Goal: Find specific page/section: Locate a particular part of the current website

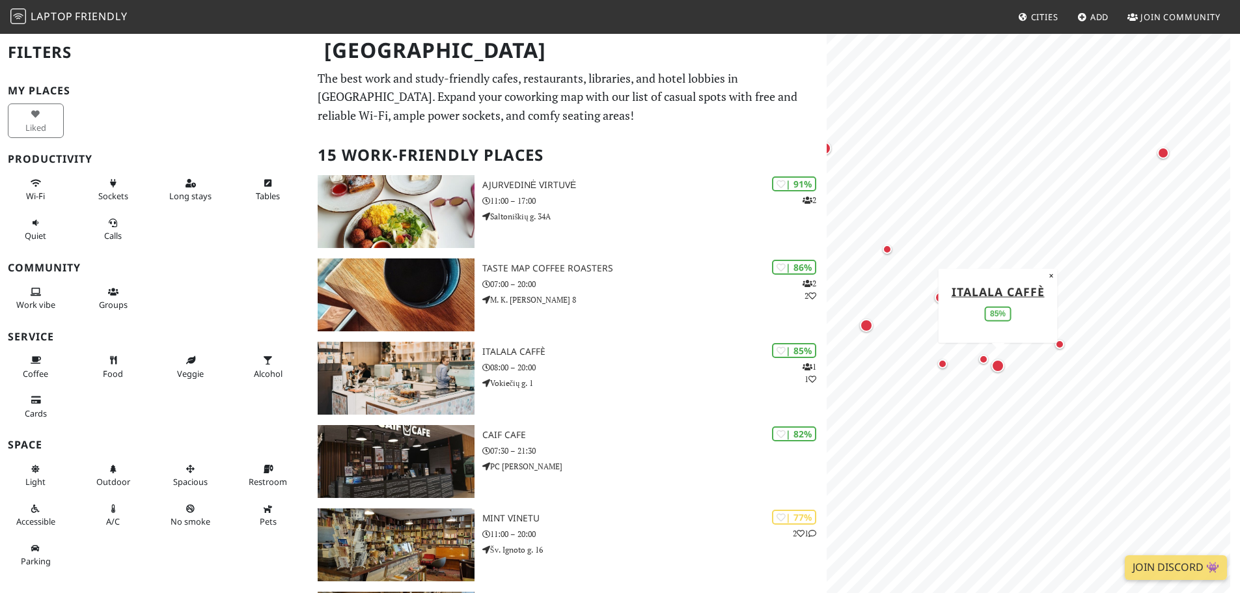
click at [995, 364] on div "Map marker" at bounding box center [997, 365] width 13 height 13
